Goal: Use online tool/utility: Utilize a website feature to perform a specific function

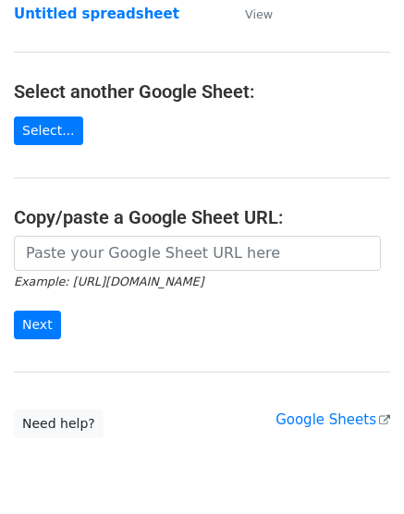
scroll to position [275, 0]
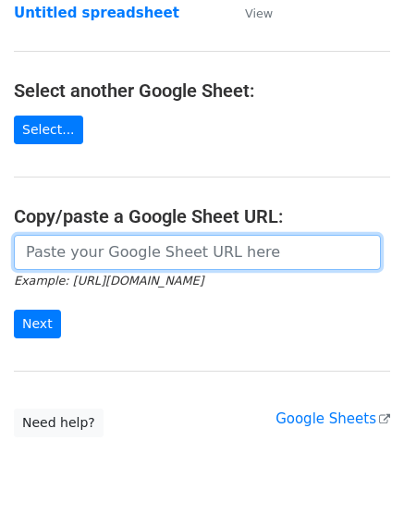
drag, startPoint x: 105, startPoint y: 270, endPoint x: 102, endPoint y: 251, distance: 18.8
click at [105, 270] on input "url" at bounding box center [197, 252] width 367 height 35
click at [102, 251] on input "url" at bounding box center [197, 252] width 367 height 35
paste input "[URL][DOMAIN_NAME]"
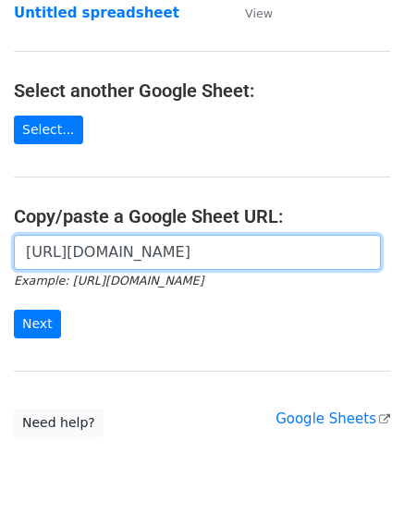
scroll to position [0, 388]
type input "[URL][DOMAIN_NAME]"
click at [14, 309] on input "Next" at bounding box center [37, 323] width 47 height 29
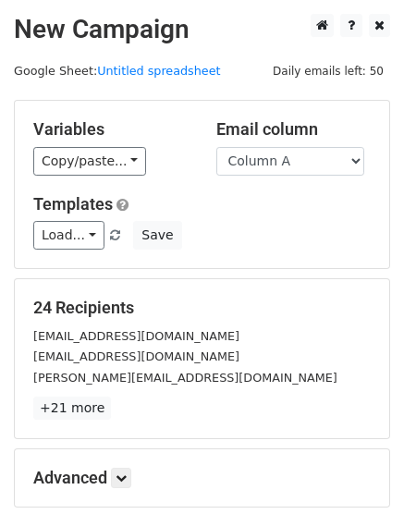
scroll to position [204, 0]
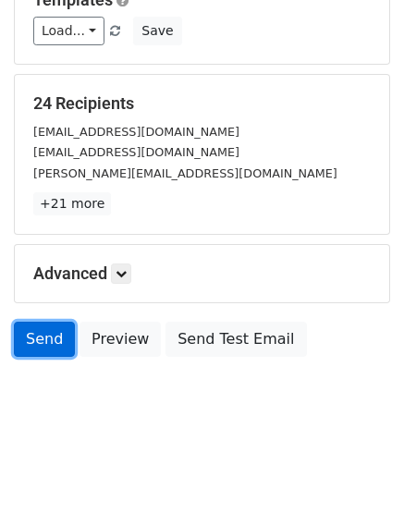
click at [42, 337] on link "Send" at bounding box center [44, 338] width 61 height 35
click at [45, 341] on link "Send" at bounding box center [44, 338] width 61 height 35
